Goal: Task Accomplishment & Management: Use online tool/utility

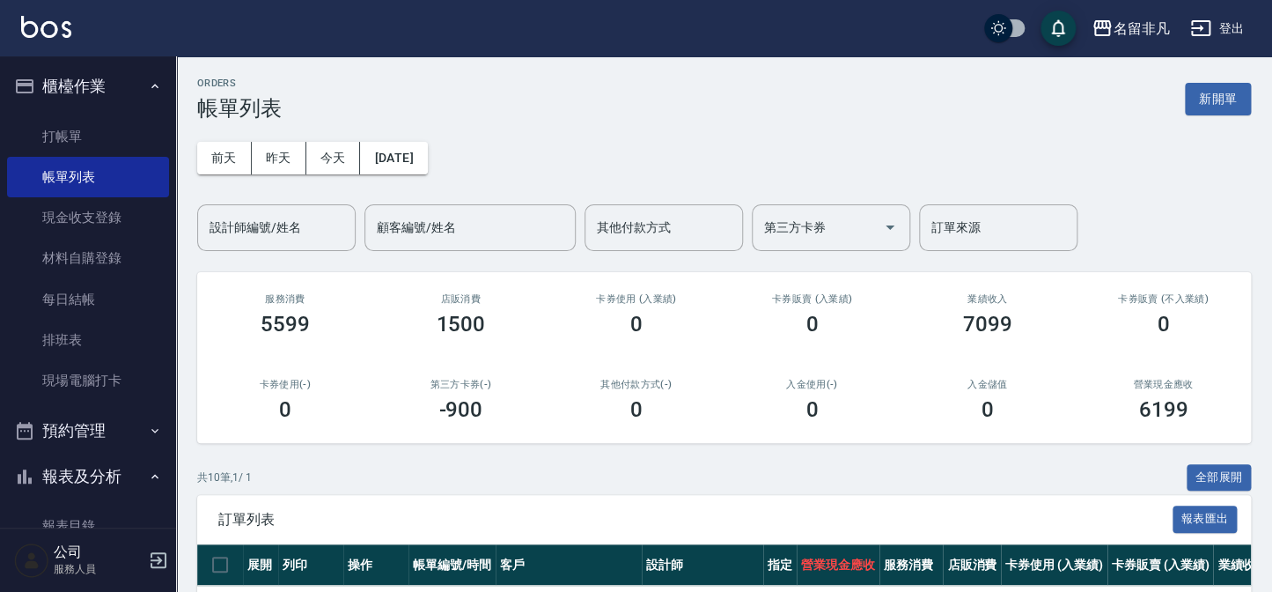
drag, startPoint x: 1231, startPoint y: 96, endPoint x: 1168, endPoint y: 101, distance: 62.7
click at [1229, 95] on button "新開單" at bounding box center [1218, 99] width 66 height 33
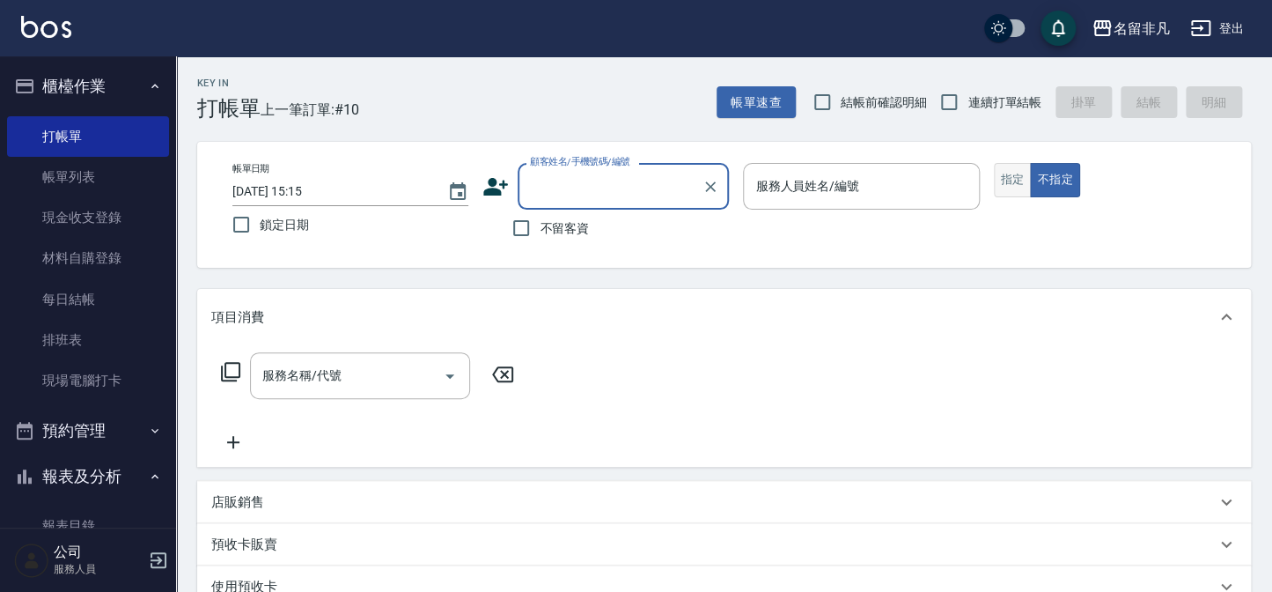
click at [998, 175] on button "指定" at bounding box center [1013, 180] width 38 height 34
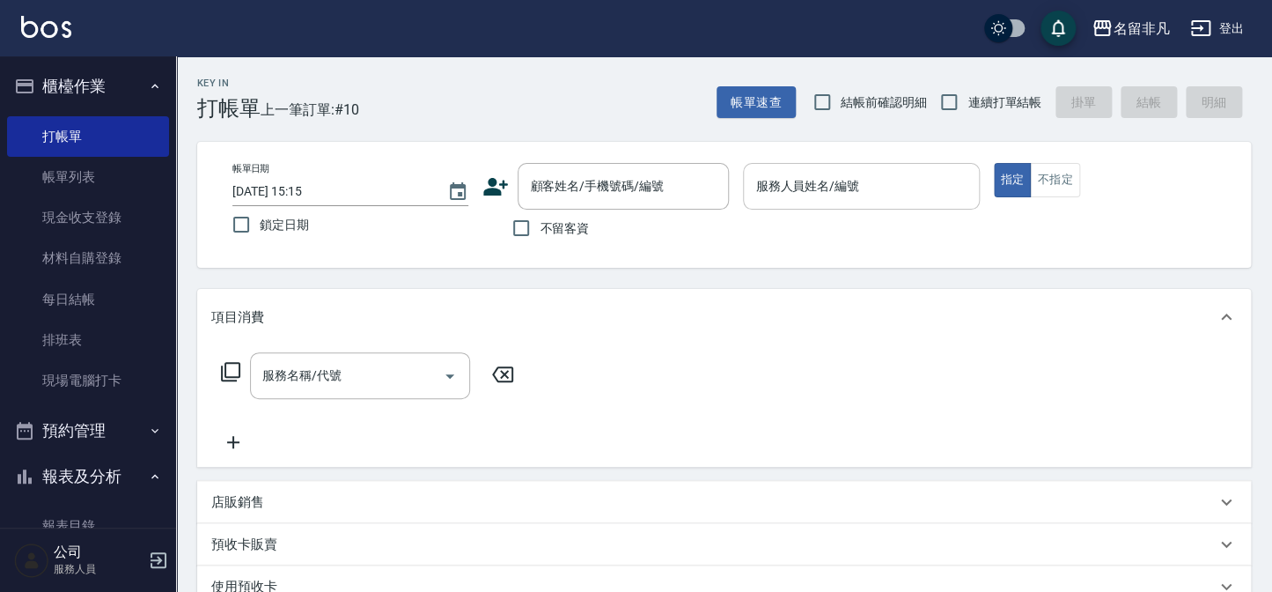
click at [894, 185] on input "服務人員姓名/編號" at bounding box center [861, 186] width 220 height 31
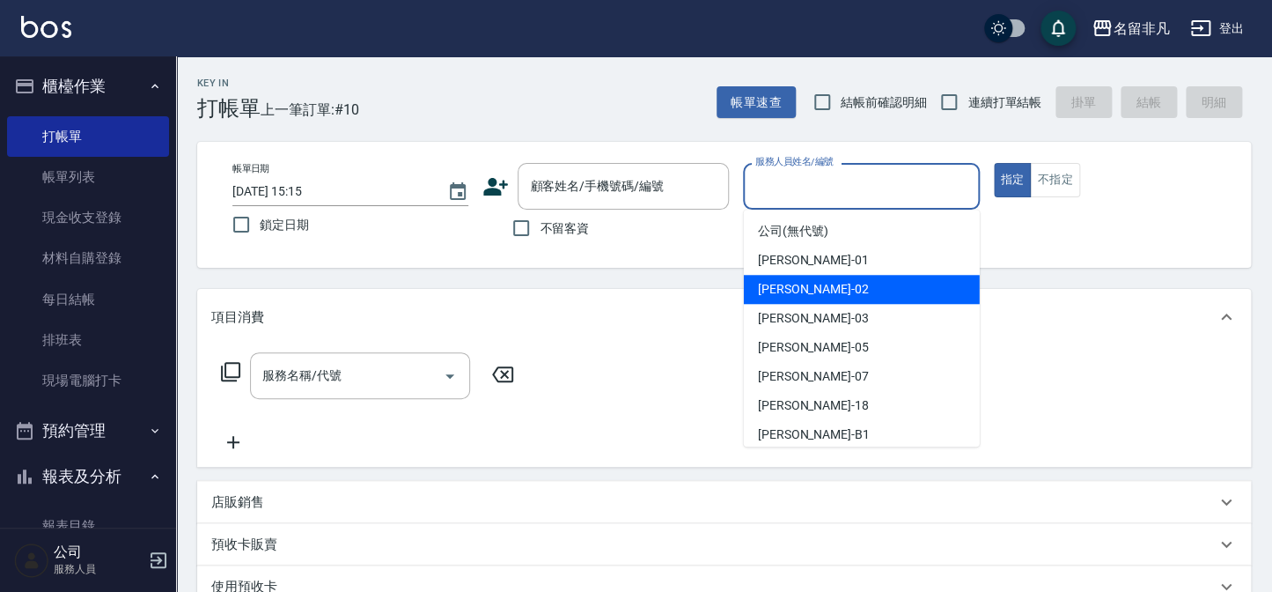
click at [764, 291] on span "[PERSON_NAME]-02" at bounding box center [813, 289] width 111 height 18
type input "[PERSON_NAME]-02"
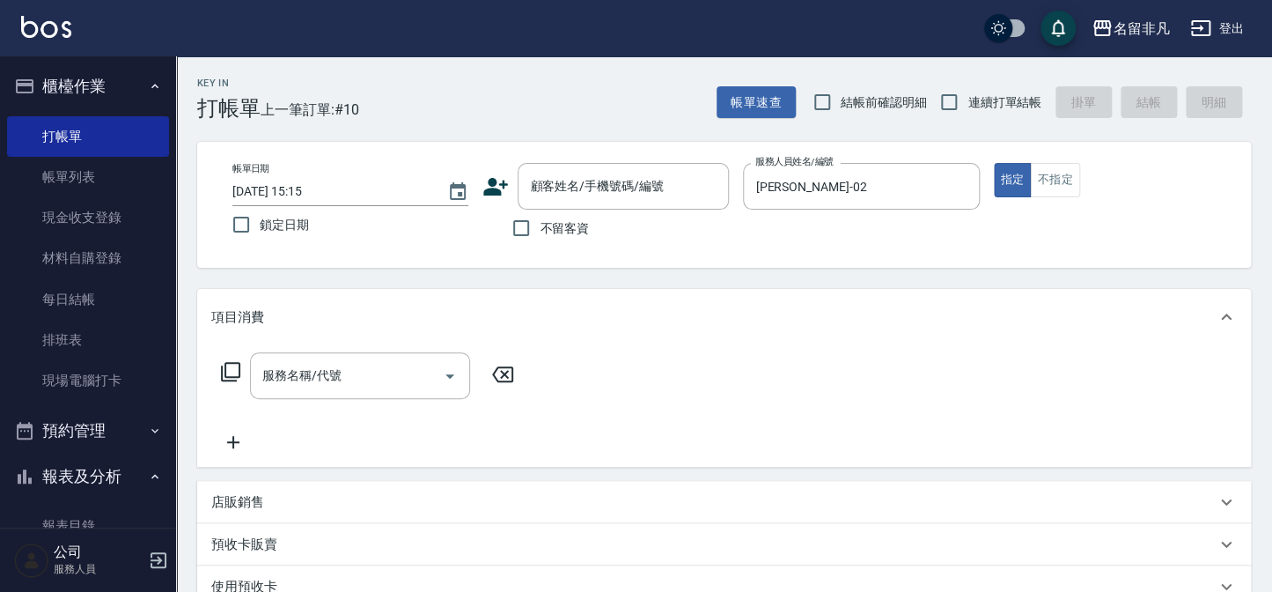
click at [229, 370] on icon at bounding box center [230, 371] width 21 height 21
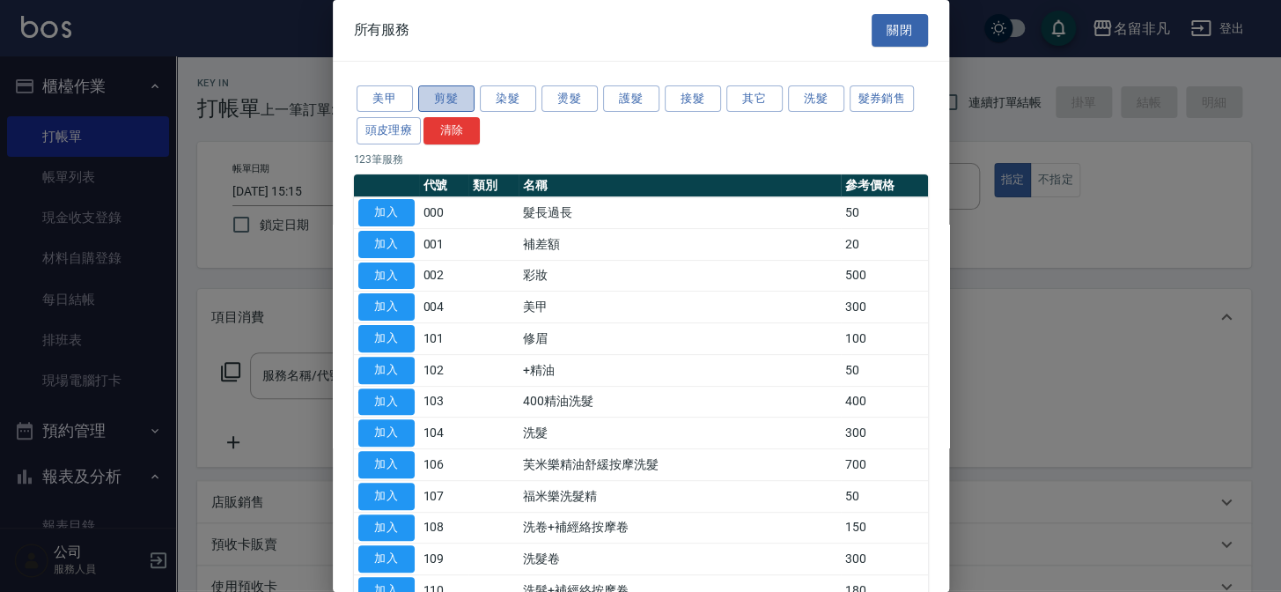
click at [448, 98] on button "剪髮" at bounding box center [446, 98] width 56 height 27
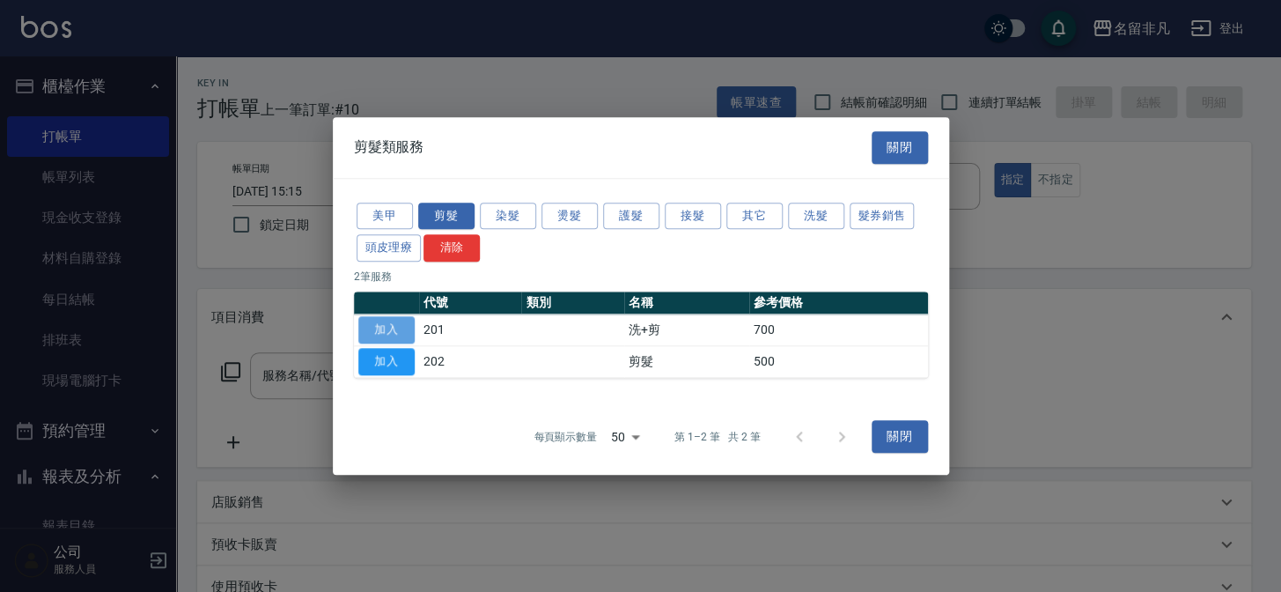
click at [387, 323] on button "加入" at bounding box center [386, 329] width 56 height 27
type input "洗+剪(201)"
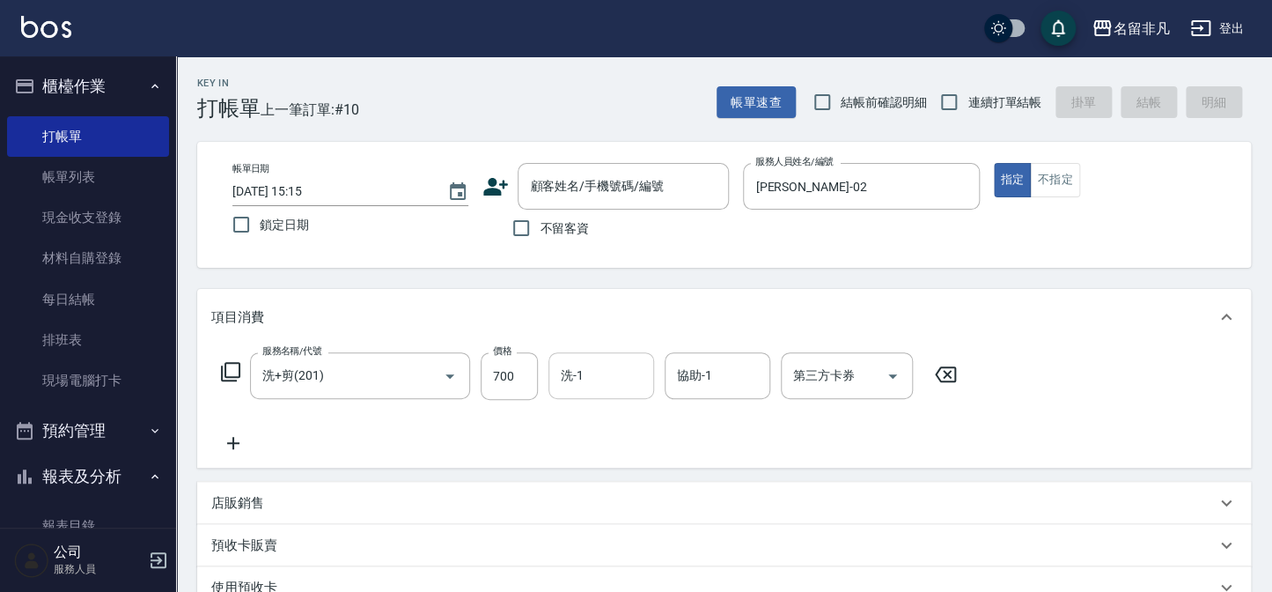
click at [599, 373] on input "洗-1" at bounding box center [601, 375] width 90 height 31
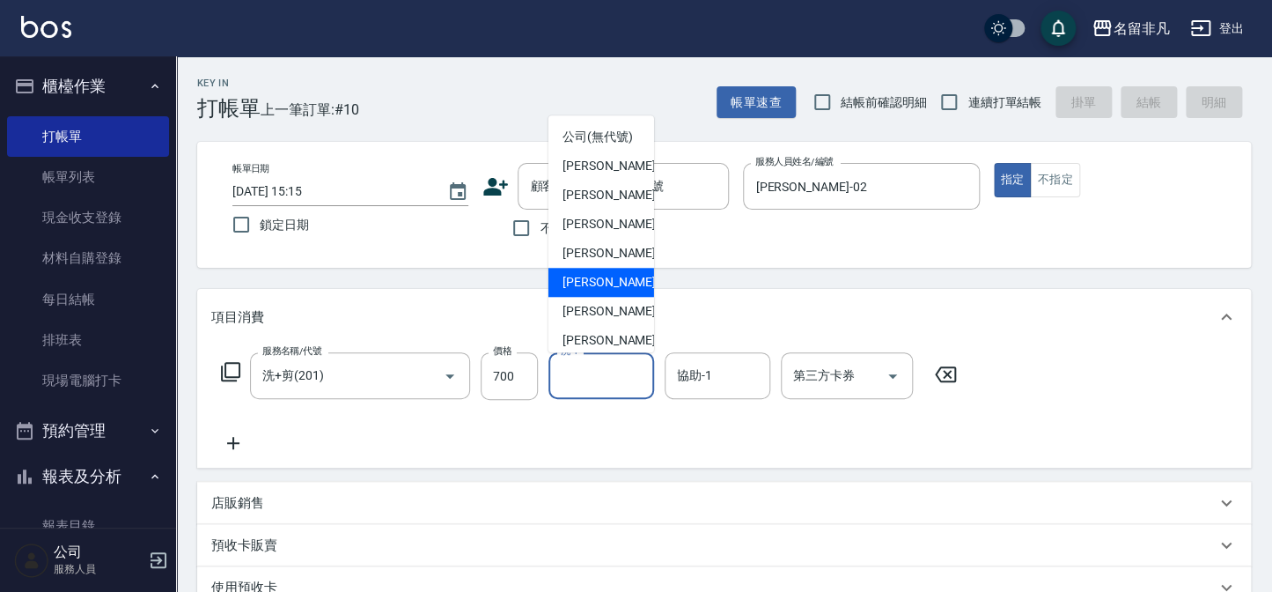
scroll to position [27, 0]
click at [581, 293] on span "[PERSON_NAME]-18" at bounding box center [618, 284] width 111 height 18
type input "[PERSON_NAME]-18"
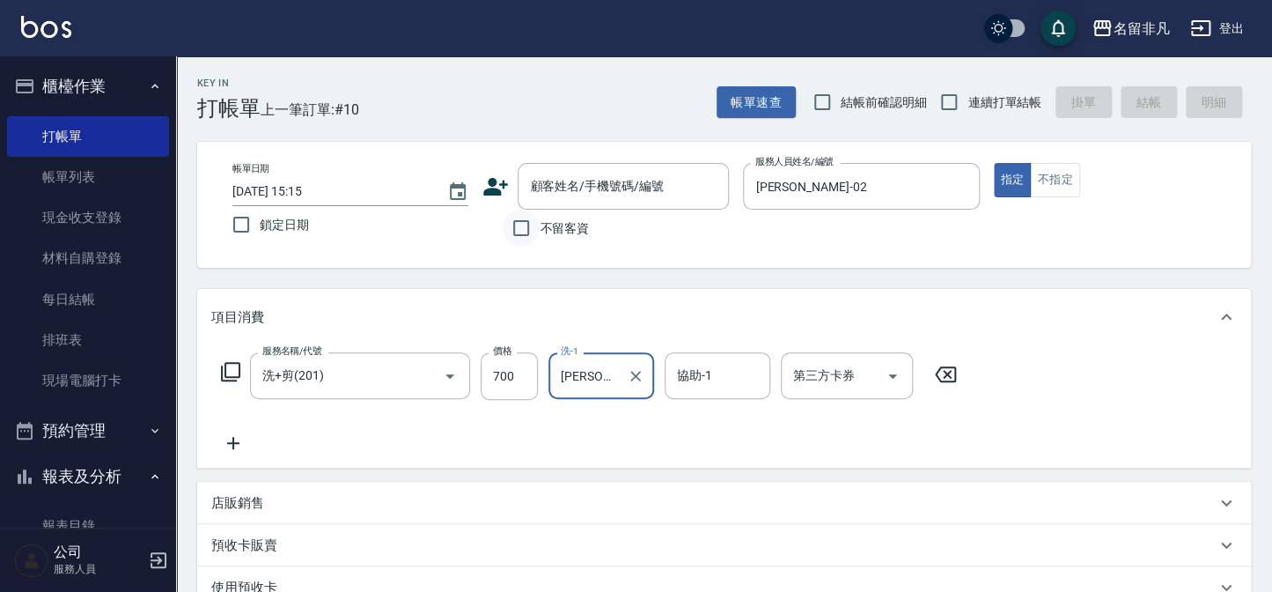
click at [526, 225] on input "不留客資" at bounding box center [521, 228] width 37 height 37
checkbox input "true"
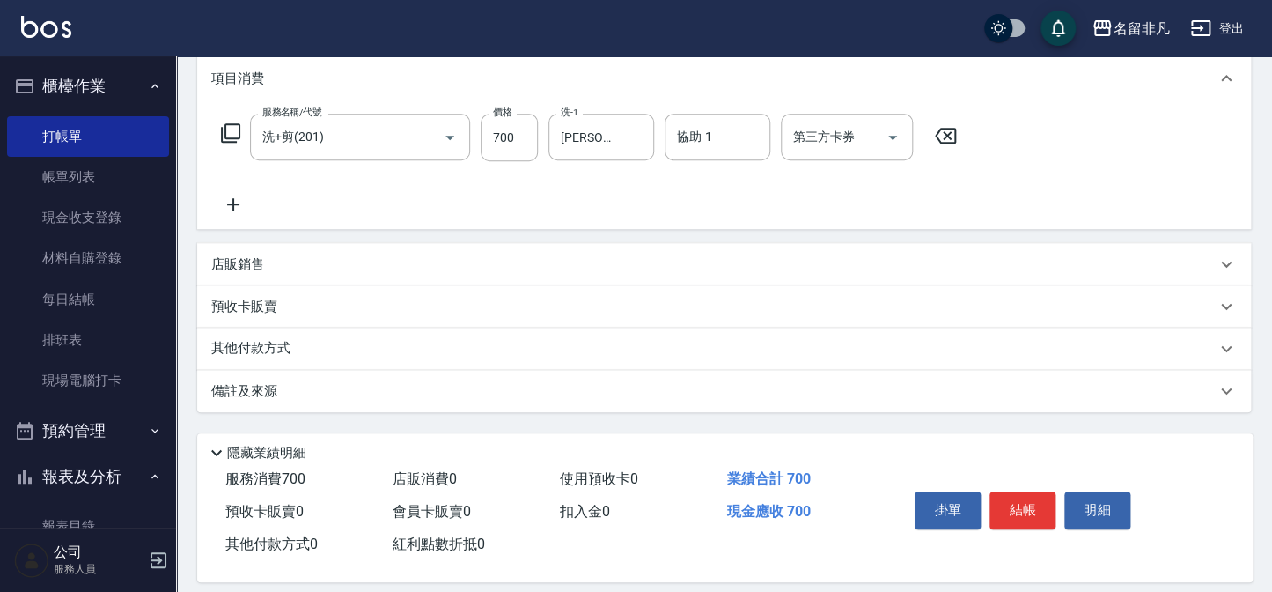
scroll to position [239, 0]
click at [1044, 504] on button "結帳" at bounding box center [1023, 508] width 66 height 37
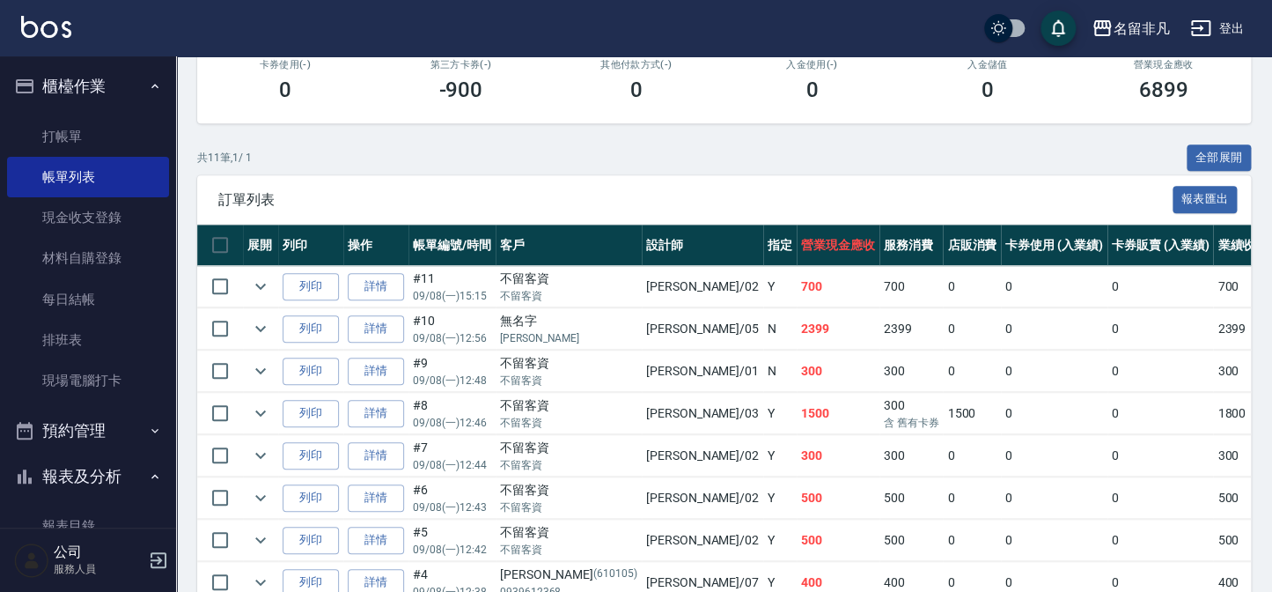
scroll to position [400, 0]
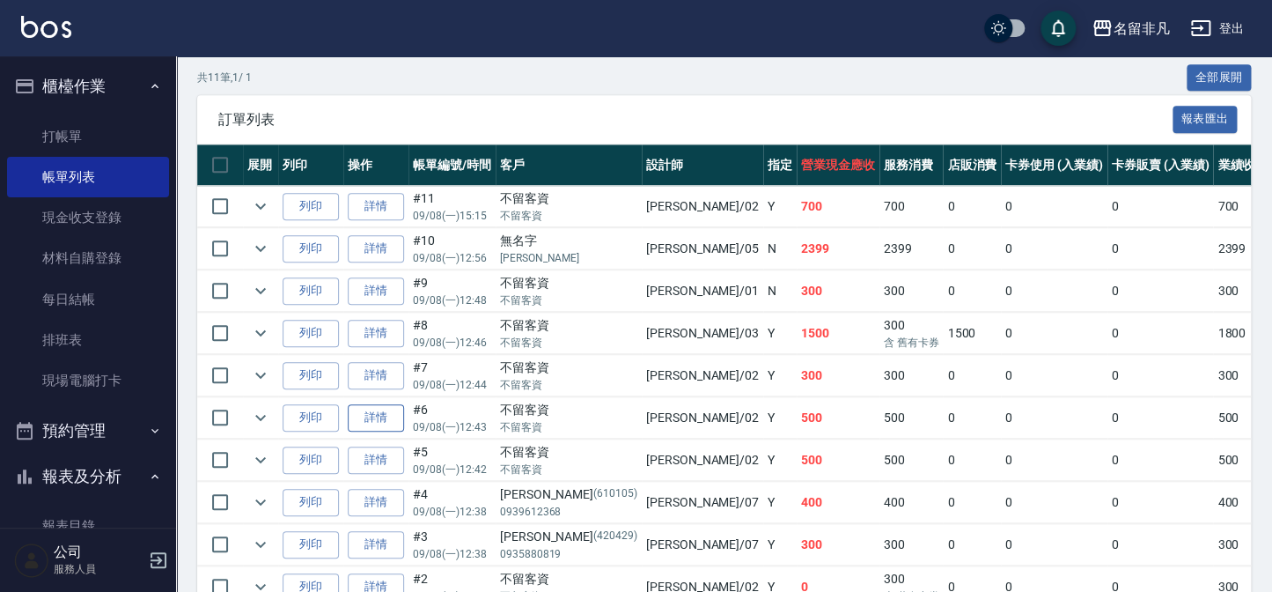
click at [378, 410] on link "詳情" at bounding box center [376, 417] width 56 height 27
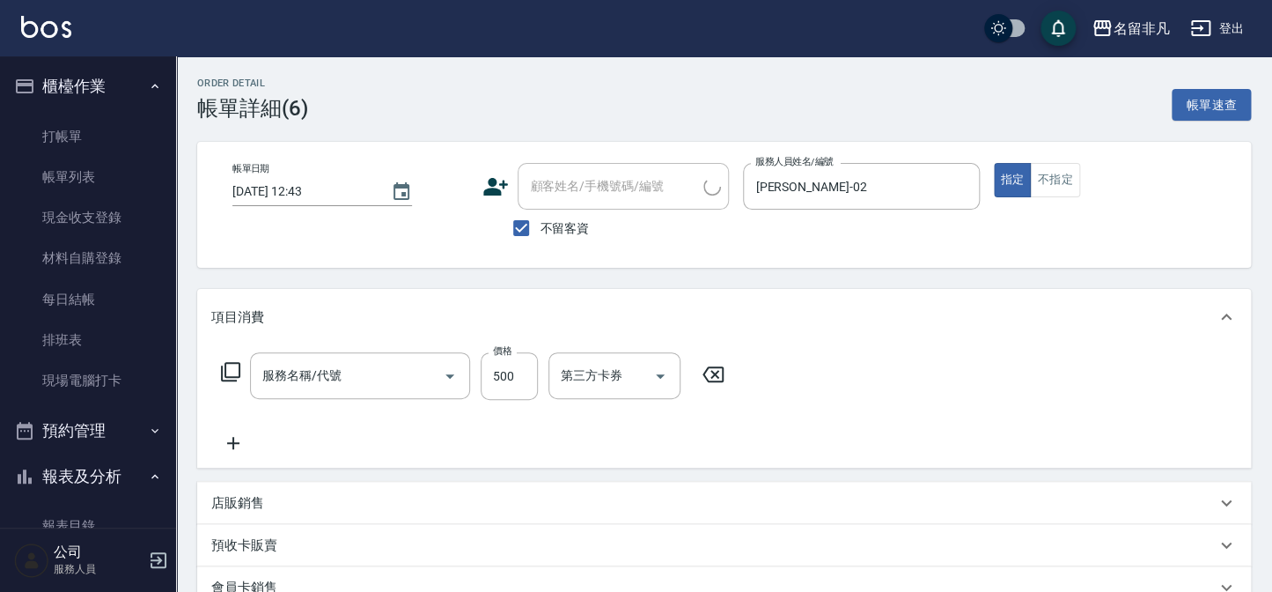
type input "[DATE] 12:43"
checkbox input "true"
type input "[PERSON_NAME]-02"
type input "剪髮(202)"
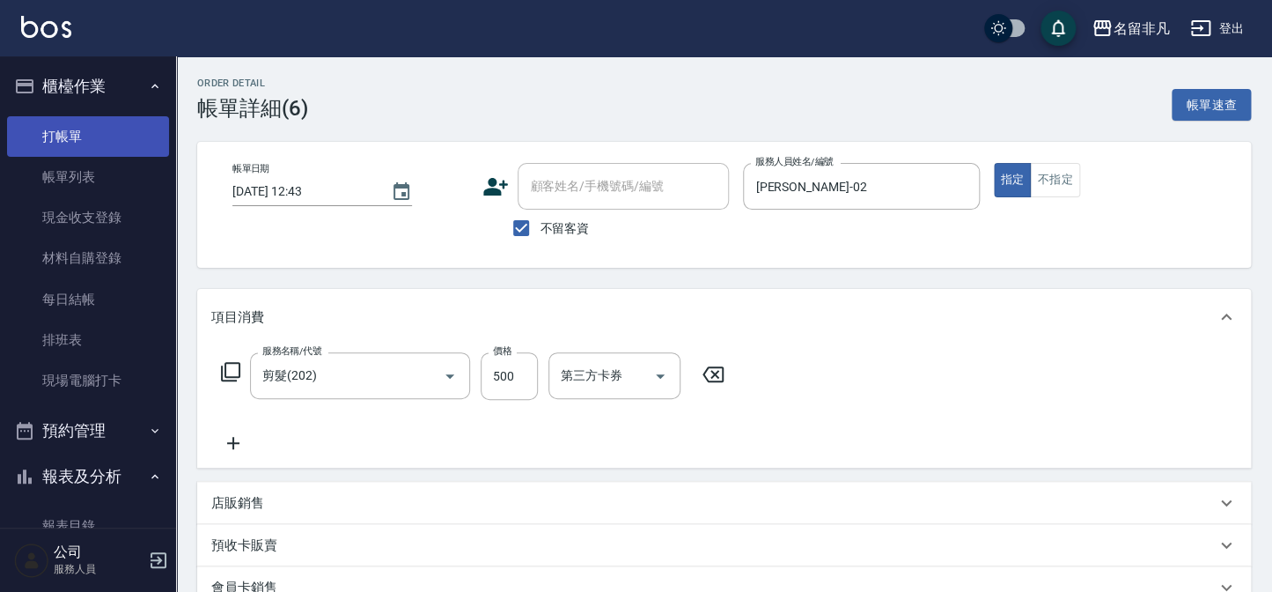
click at [83, 126] on link "打帳單" at bounding box center [88, 136] width 162 height 41
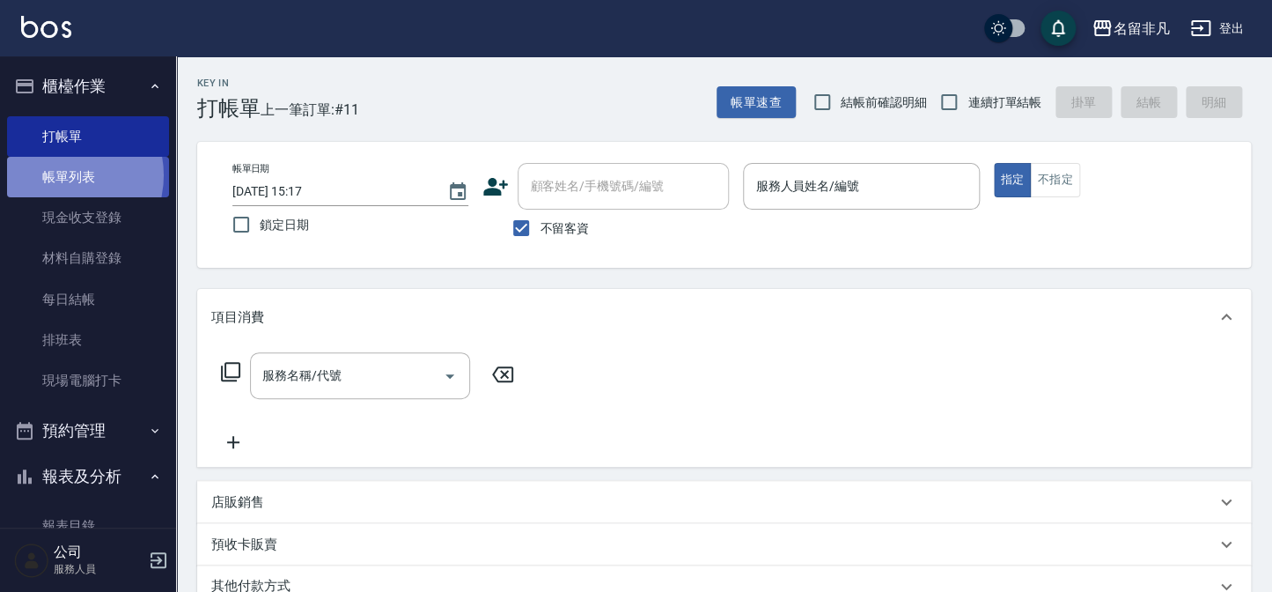
click at [62, 175] on link "帳單列表" at bounding box center [88, 177] width 162 height 41
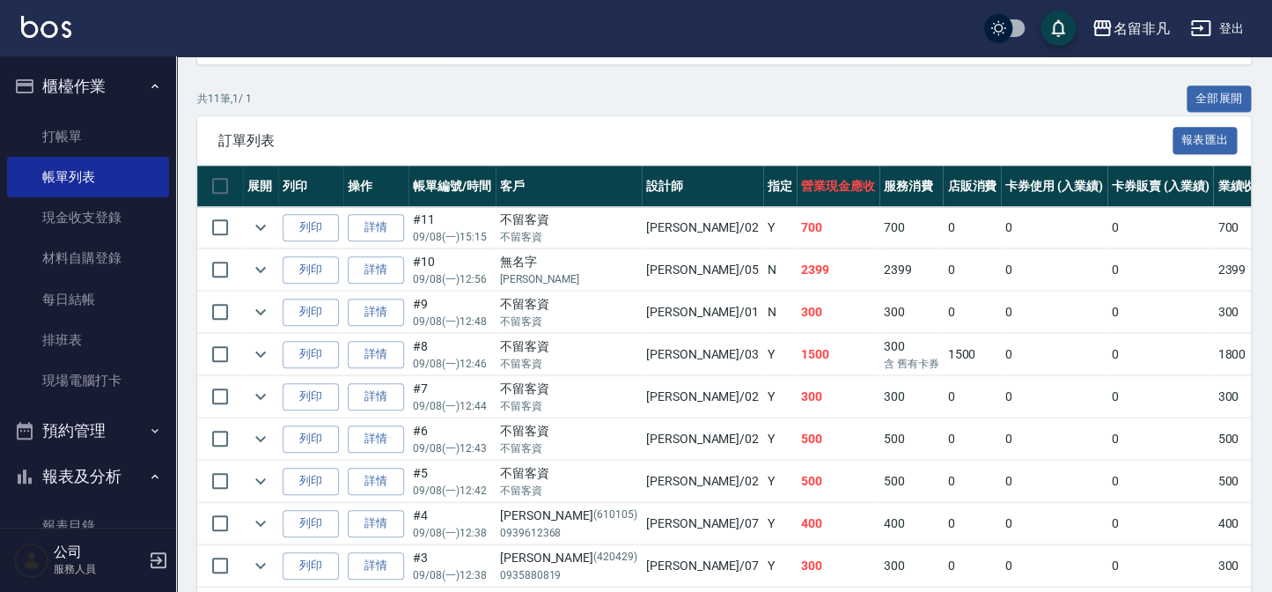
scroll to position [297, 0]
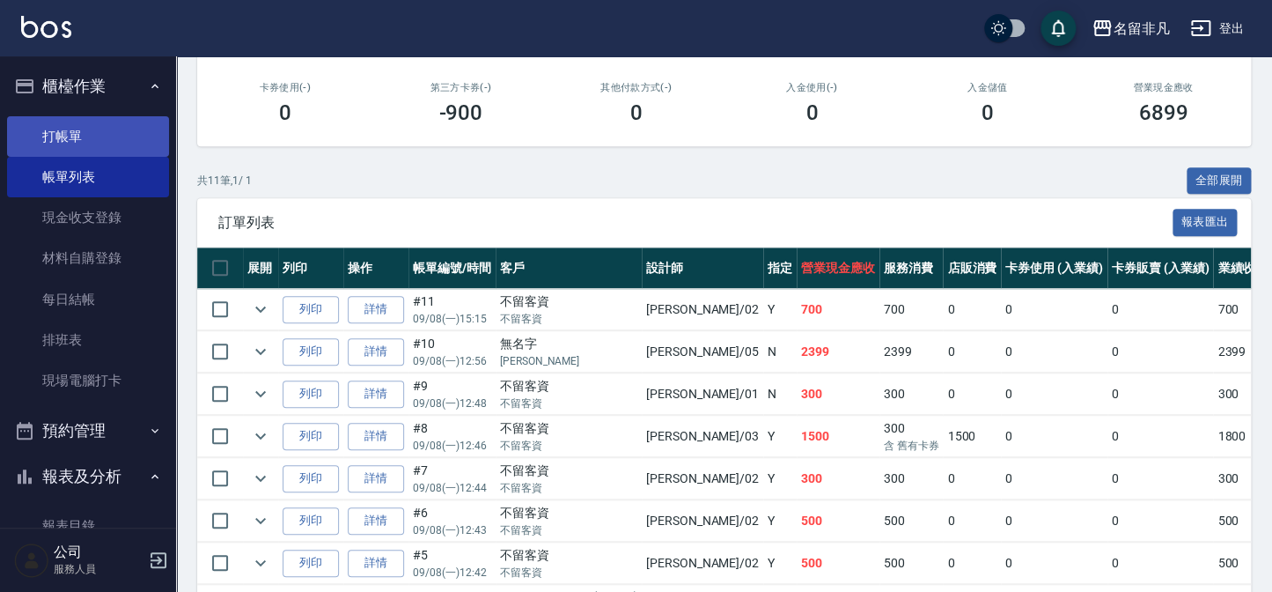
click at [84, 121] on link "打帳單" at bounding box center [88, 136] width 162 height 41
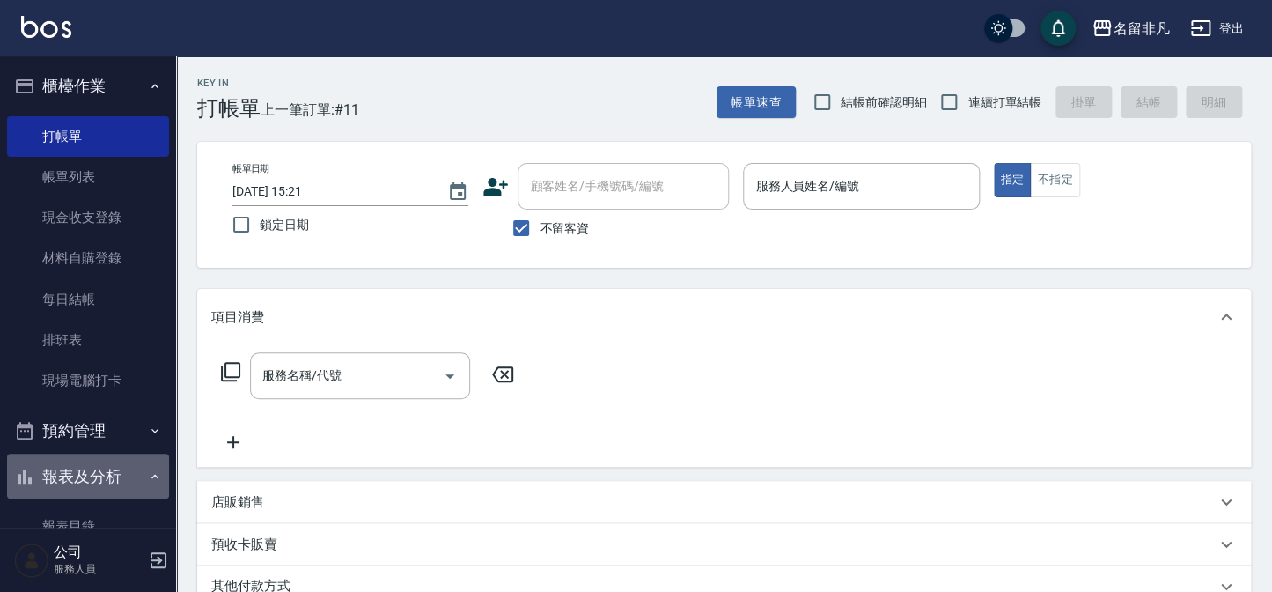
click at [148, 475] on icon "button" at bounding box center [155, 476] width 14 height 14
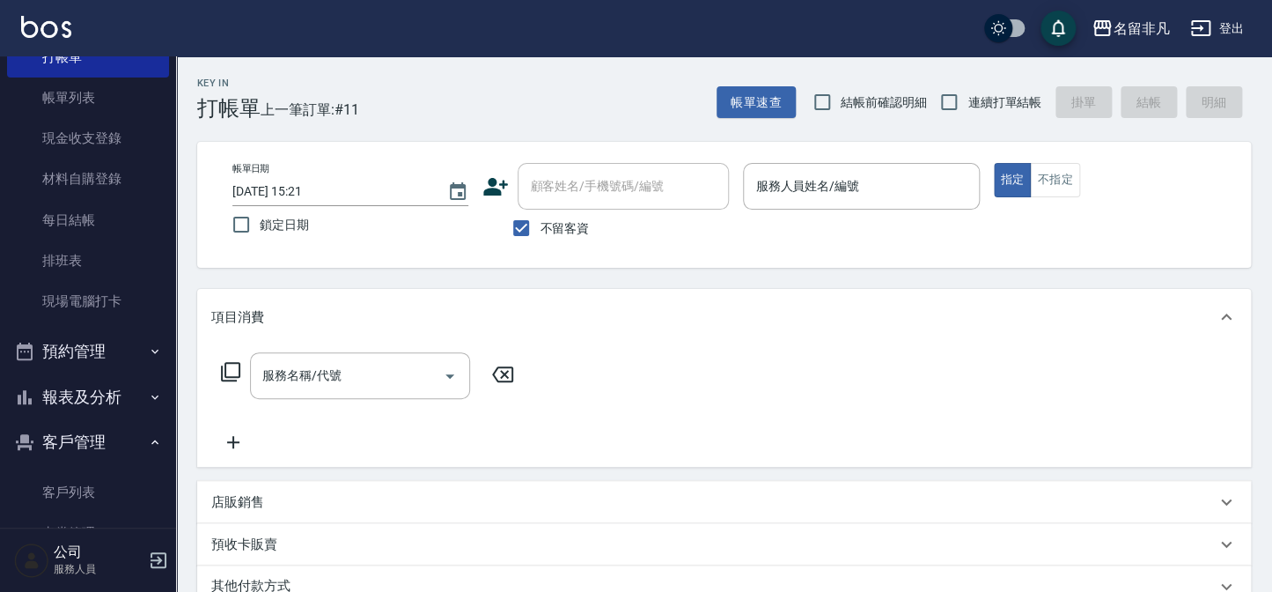
click at [148, 398] on icon "button" at bounding box center [155, 397] width 14 height 14
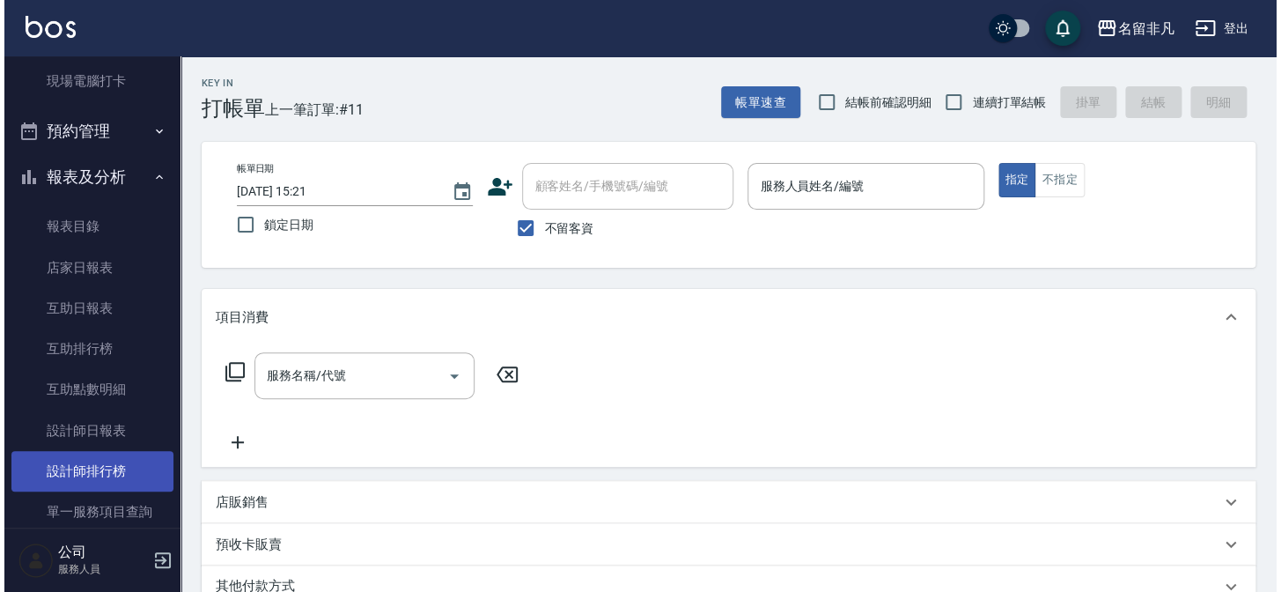
scroll to position [320, 0]
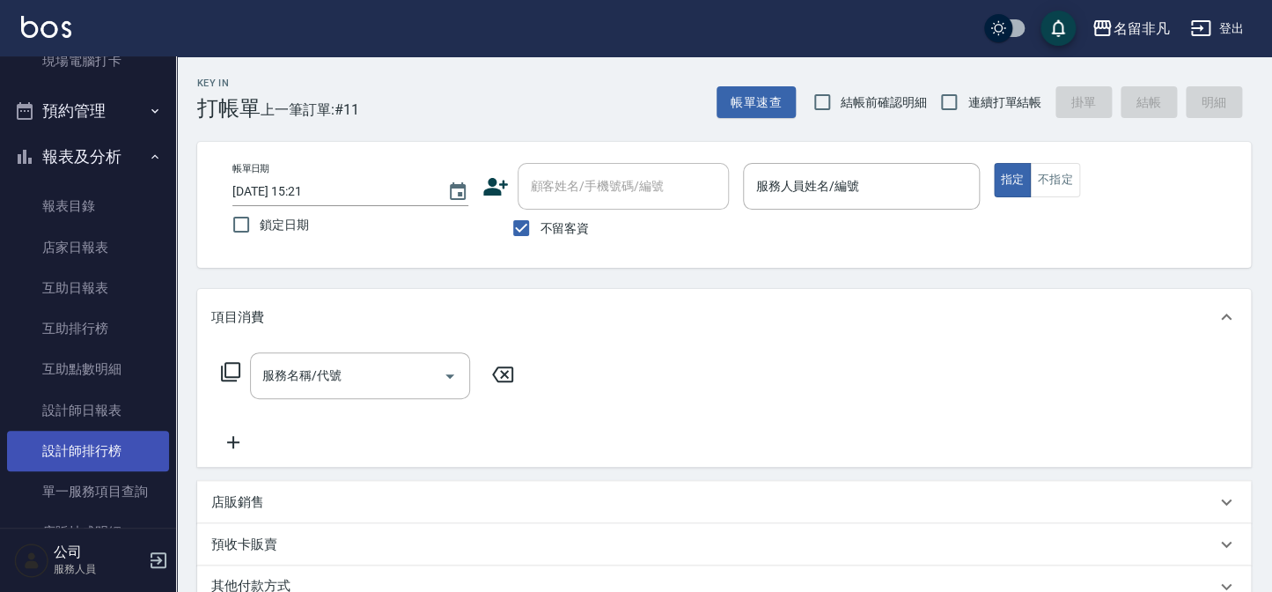
click at [133, 453] on link "設計師排行榜" at bounding box center [88, 451] width 162 height 41
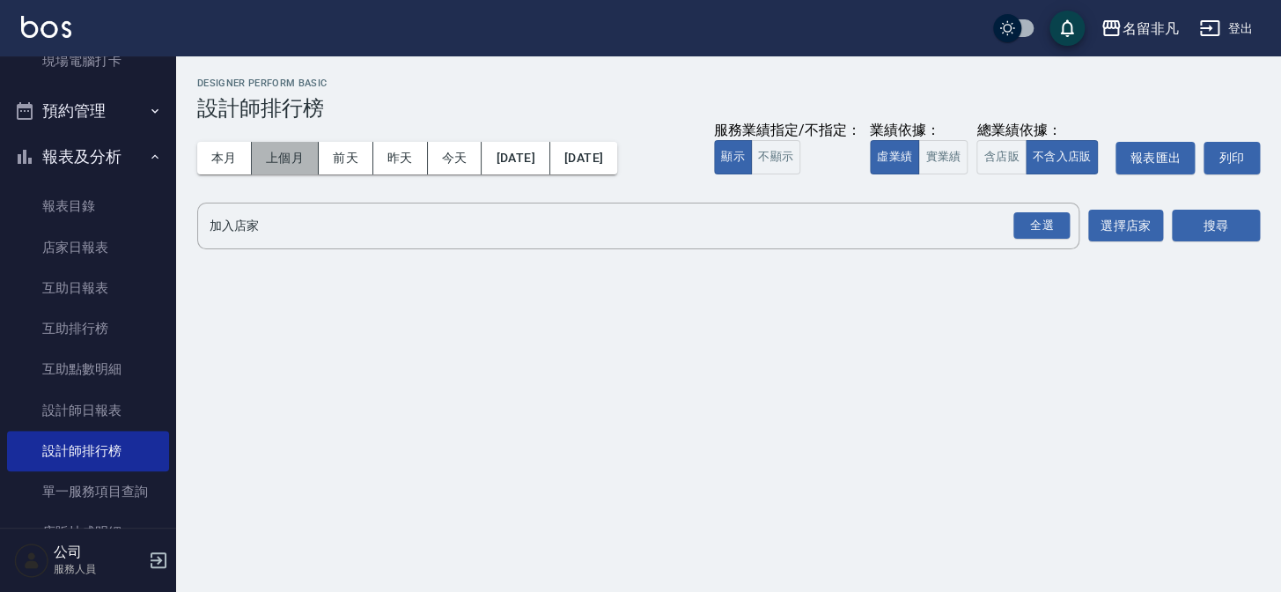
click at [295, 158] on button "上個月" at bounding box center [285, 158] width 67 height 33
click at [380, 234] on input "加入店家" at bounding box center [625, 225] width 840 height 31
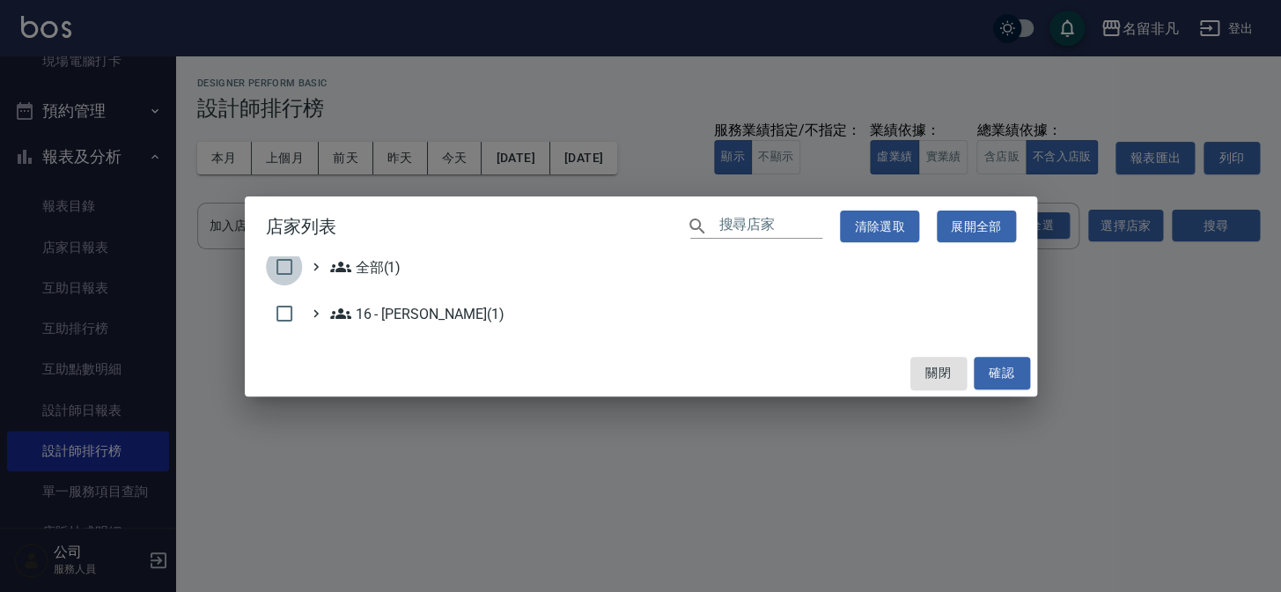
click at [280, 264] on input "checkbox" at bounding box center [284, 266] width 37 height 37
checkbox input "true"
click at [1013, 370] on button "確認" at bounding box center [1002, 373] width 56 height 33
checkbox input "false"
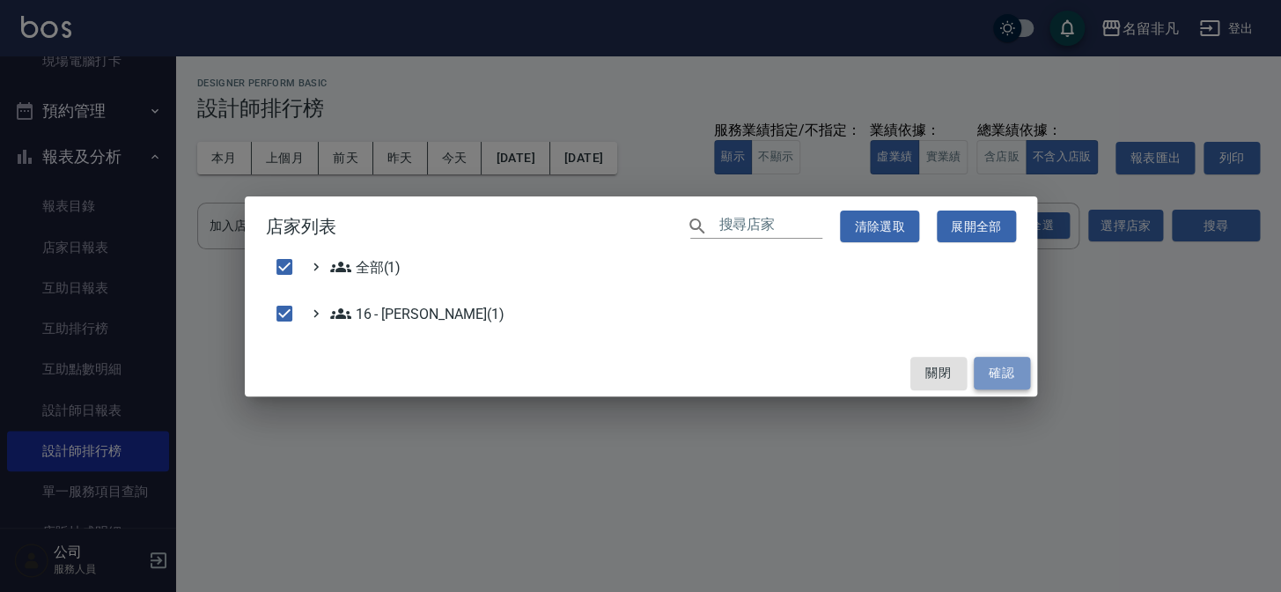
checkbox input "false"
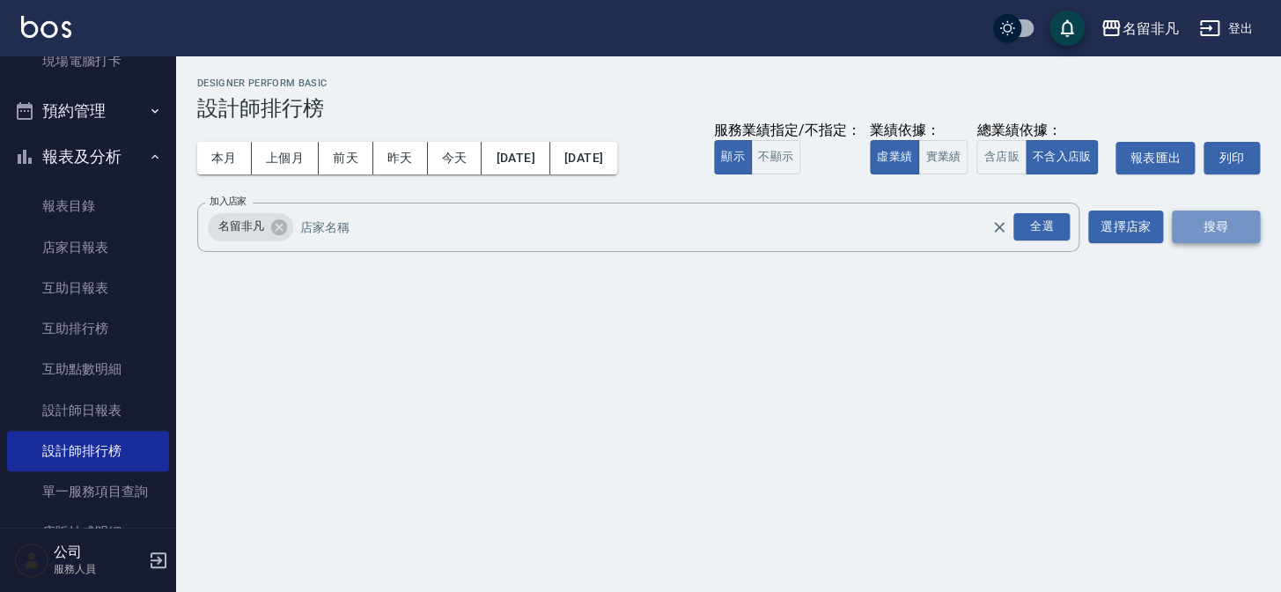
click at [1206, 223] on button "搜尋" at bounding box center [1216, 226] width 88 height 33
